Goal: Information Seeking & Learning: Learn about a topic

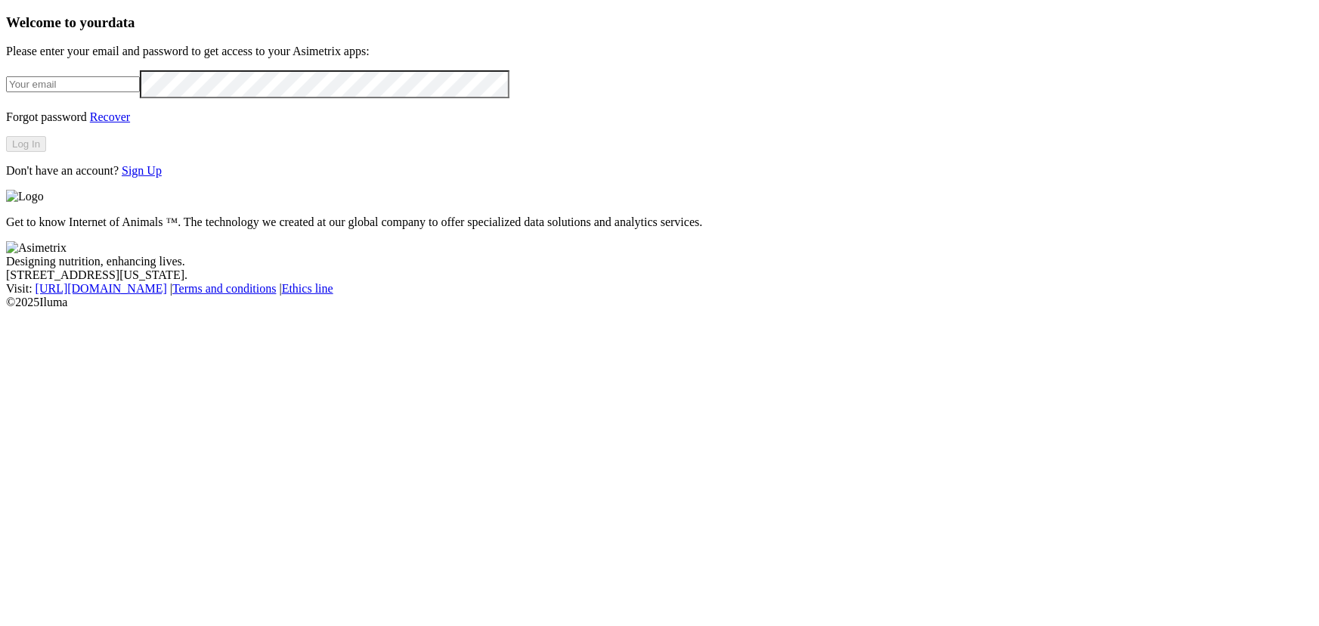
type input "[PERSON_NAME][EMAIL_ADDRESS][DOMAIN_NAME]"
click at [46, 152] on button "Log In" at bounding box center [26, 144] width 40 height 16
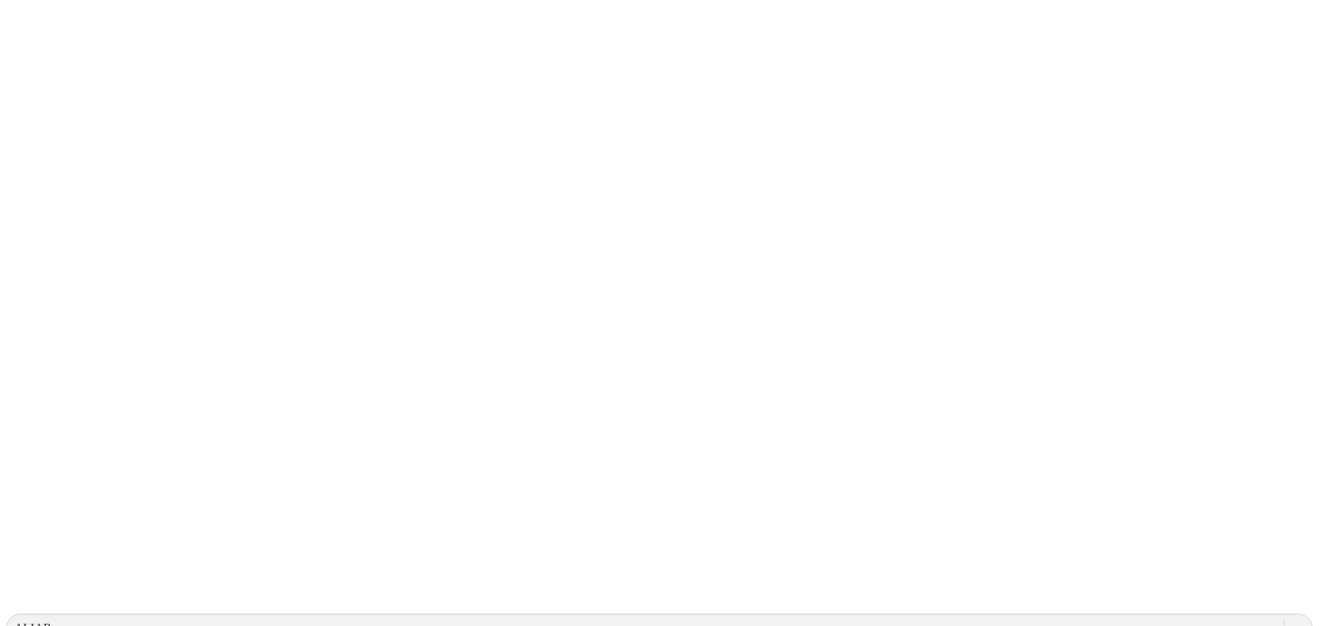
drag, startPoint x: 1285, startPoint y: 20, endPoint x: 1271, endPoint y: 32, distance: 18.2
